Goal: Find specific page/section: Find specific page/section

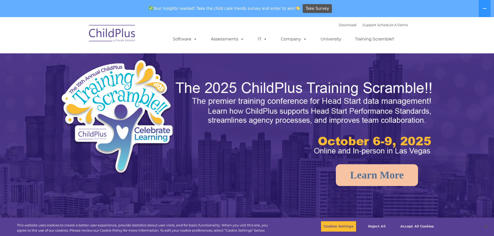
select select "MEDIUM"
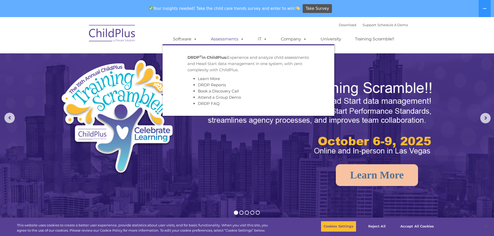
click at [225, 40] on link "Assessments" at bounding box center [228, 39] width 44 height 10
drag, startPoint x: 365, startPoint y: 86, endPoint x: 387, endPoint y: 53, distance: 39.4
click at [365, 85] on img at bounding box center [305, 119] width 260 height 78
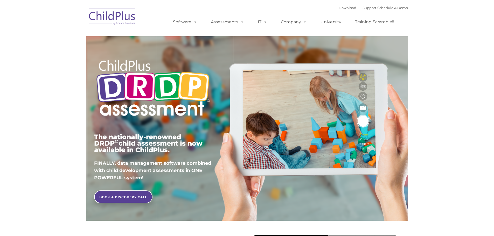
type input ""
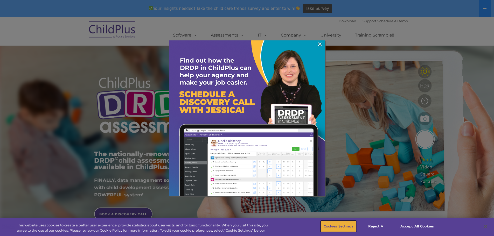
click at [353, 226] on button "Cookies Settings" at bounding box center [339, 226] width 36 height 11
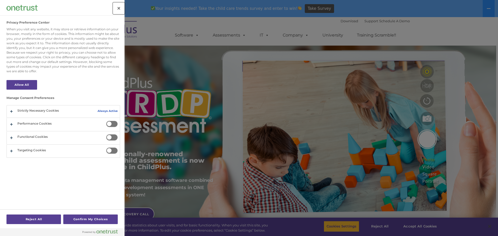
click at [119, 11] on button "Close" at bounding box center [118, 8] width 11 height 11
